Goal: Navigation & Orientation: Find specific page/section

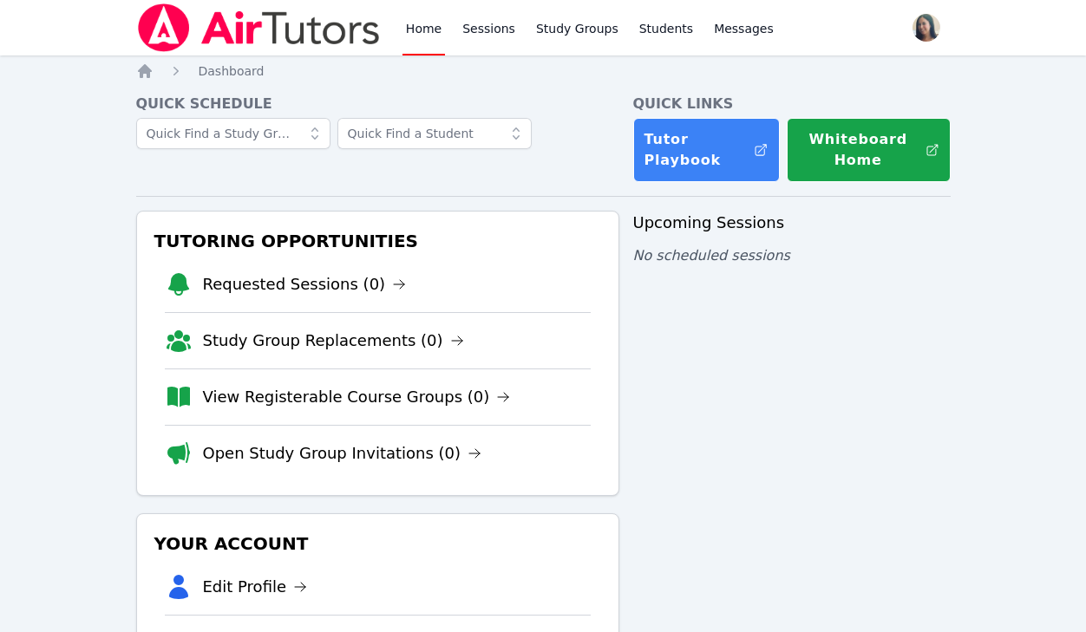
click at [55, 2] on nav "Home Sessions Study Groups Students Messages Open user menu Amanda Ryan Open ma…" at bounding box center [543, 28] width 1086 height 56
